Goal: Find specific page/section: Find specific page/section

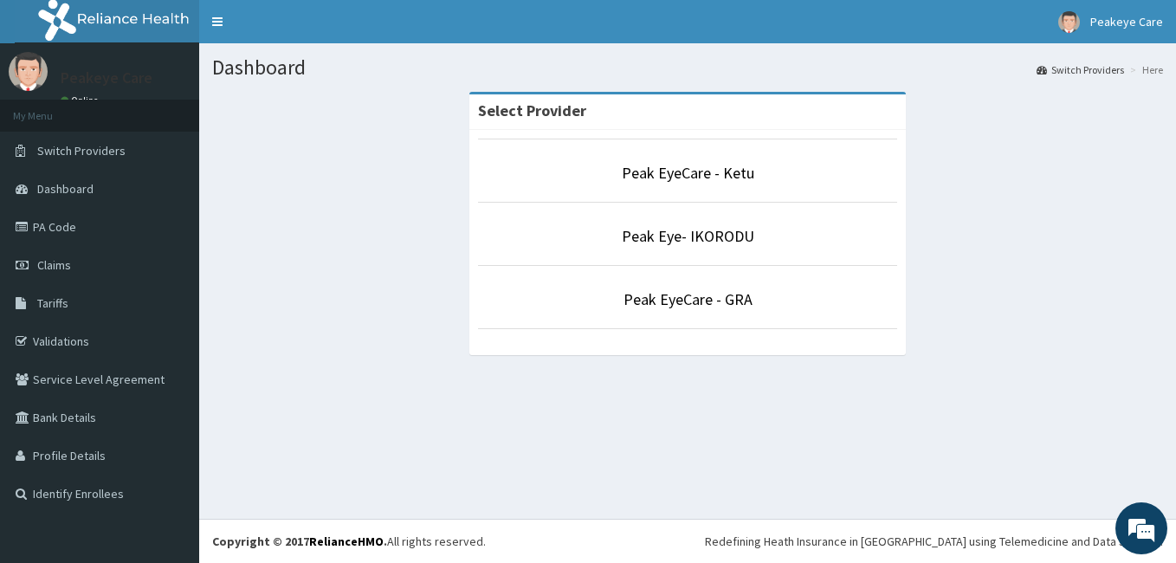
click at [675, 184] on p "Peak EyeCare - Ketu" at bounding box center [687, 173] width 419 height 23
click at [675, 176] on link "Peak EyeCare - Ketu" at bounding box center [688, 173] width 132 height 20
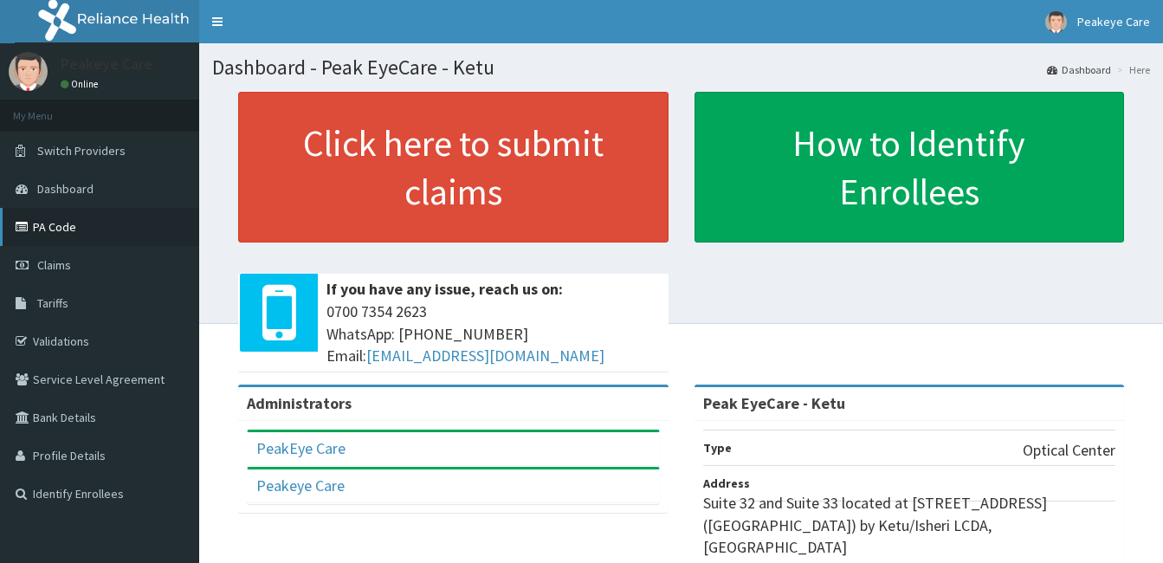
click at [106, 231] on link "PA Code" at bounding box center [99, 227] width 199 height 38
